Goal: Find specific page/section: Find specific page/section

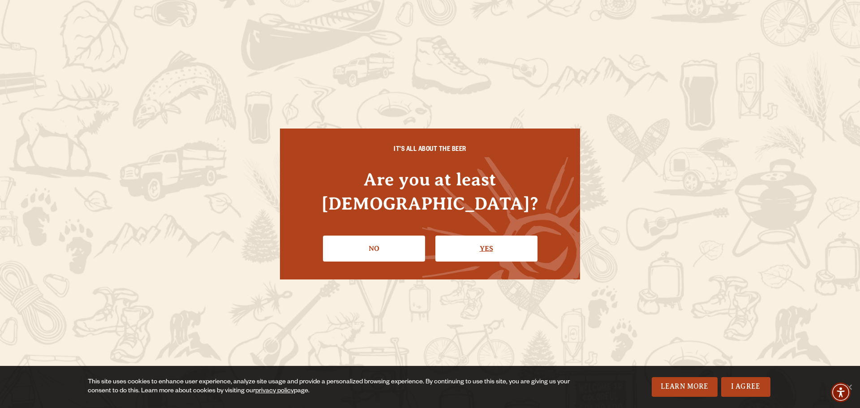
click at [470, 235] on link "Yes" at bounding box center [486, 248] width 102 height 26
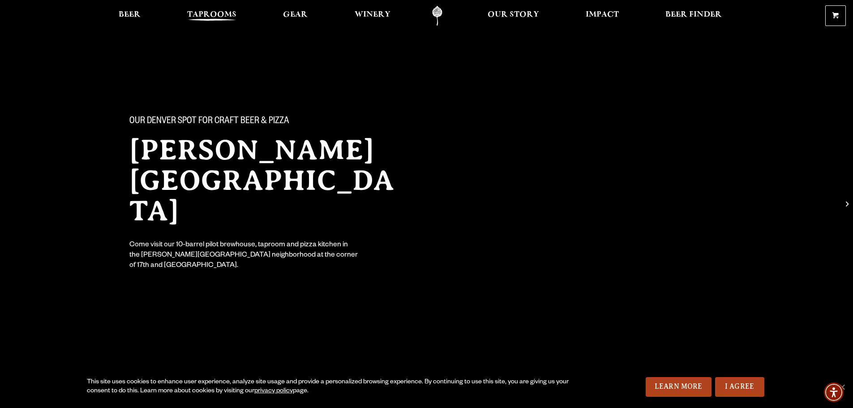
click at [230, 13] on span "Taprooms" at bounding box center [211, 14] width 49 height 7
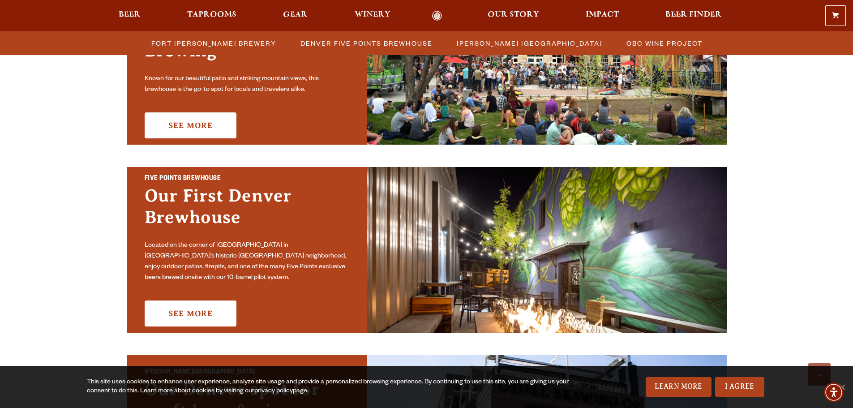
scroll to position [627, 0]
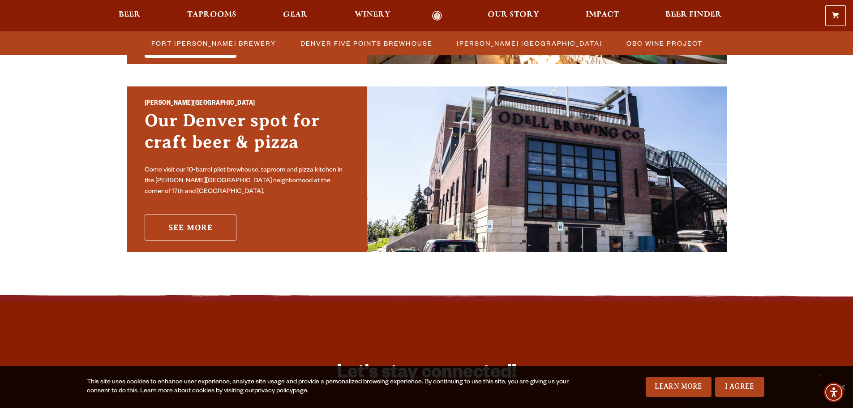
click at [192, 222] on link "See More" at bounding box center [191, 227] width 92 height 26
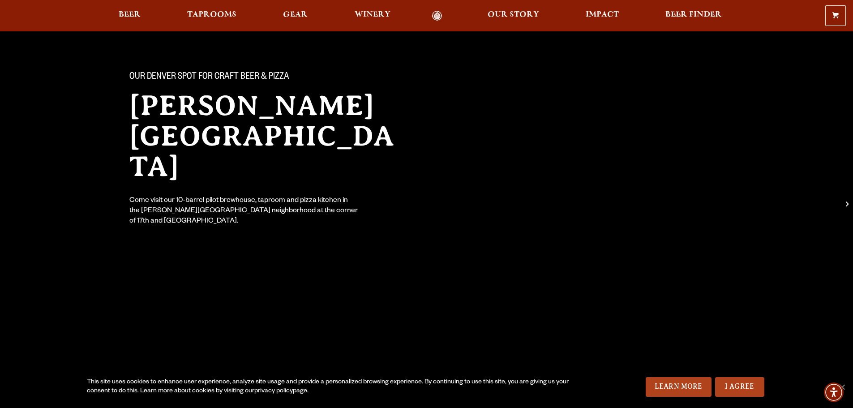
scroll to position [34, 0]
